Goal: Find specific page/section: Find specific page/section

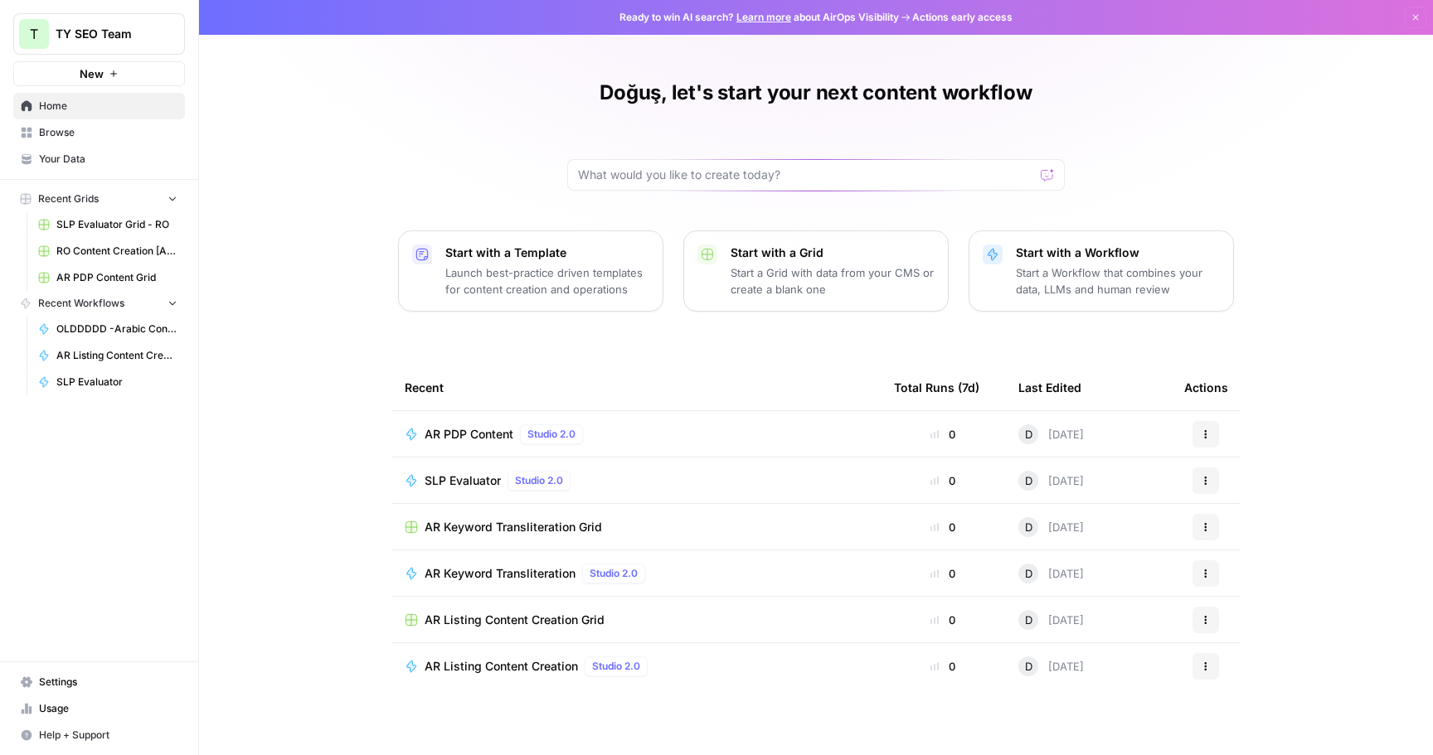
click at [1267, 82] on div "Doğuş, let's start your next content workflow Start with a Template Launch best…" at bounding box center [816, 381] width 1234 height 763
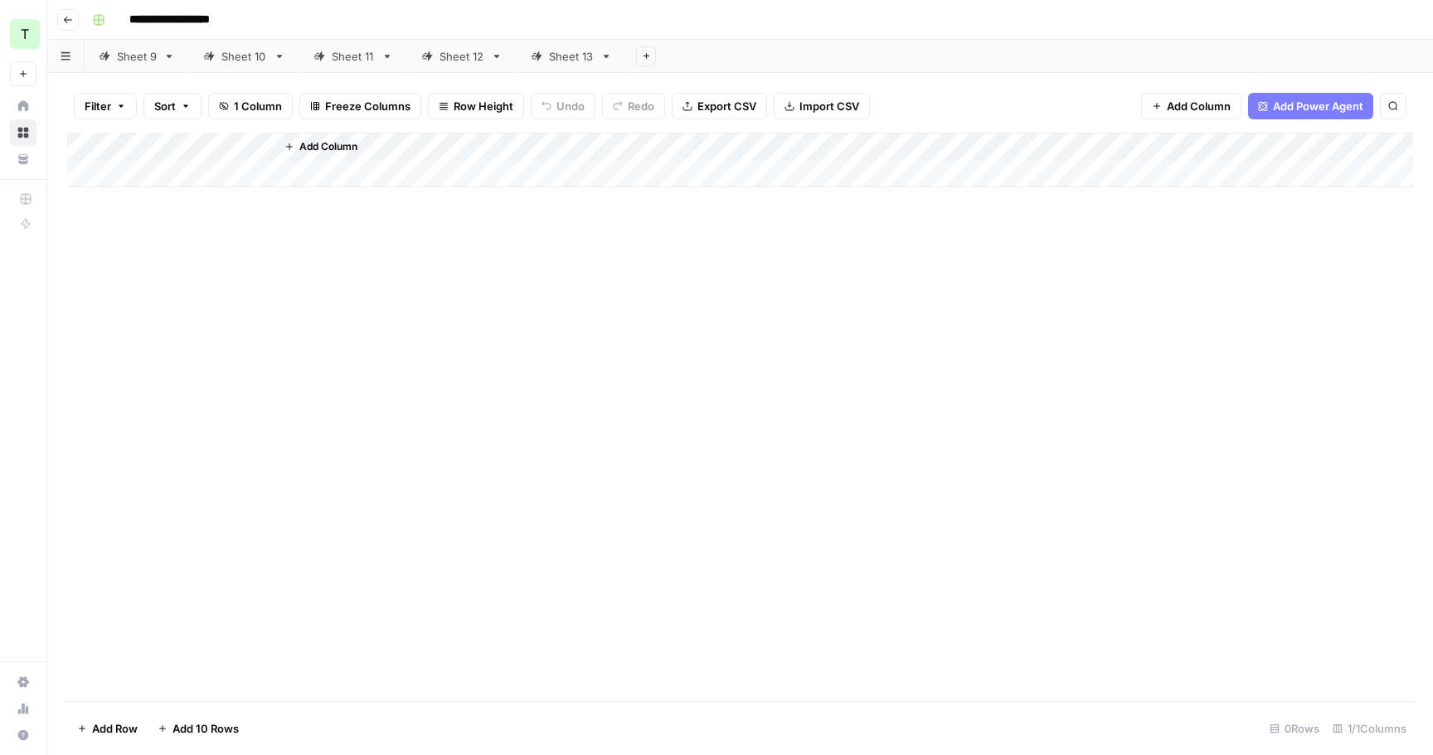
click at [575, 53] on div "Sheet 13" at bounding box center [571, 56] width 45 height 17
